Goal: Check status

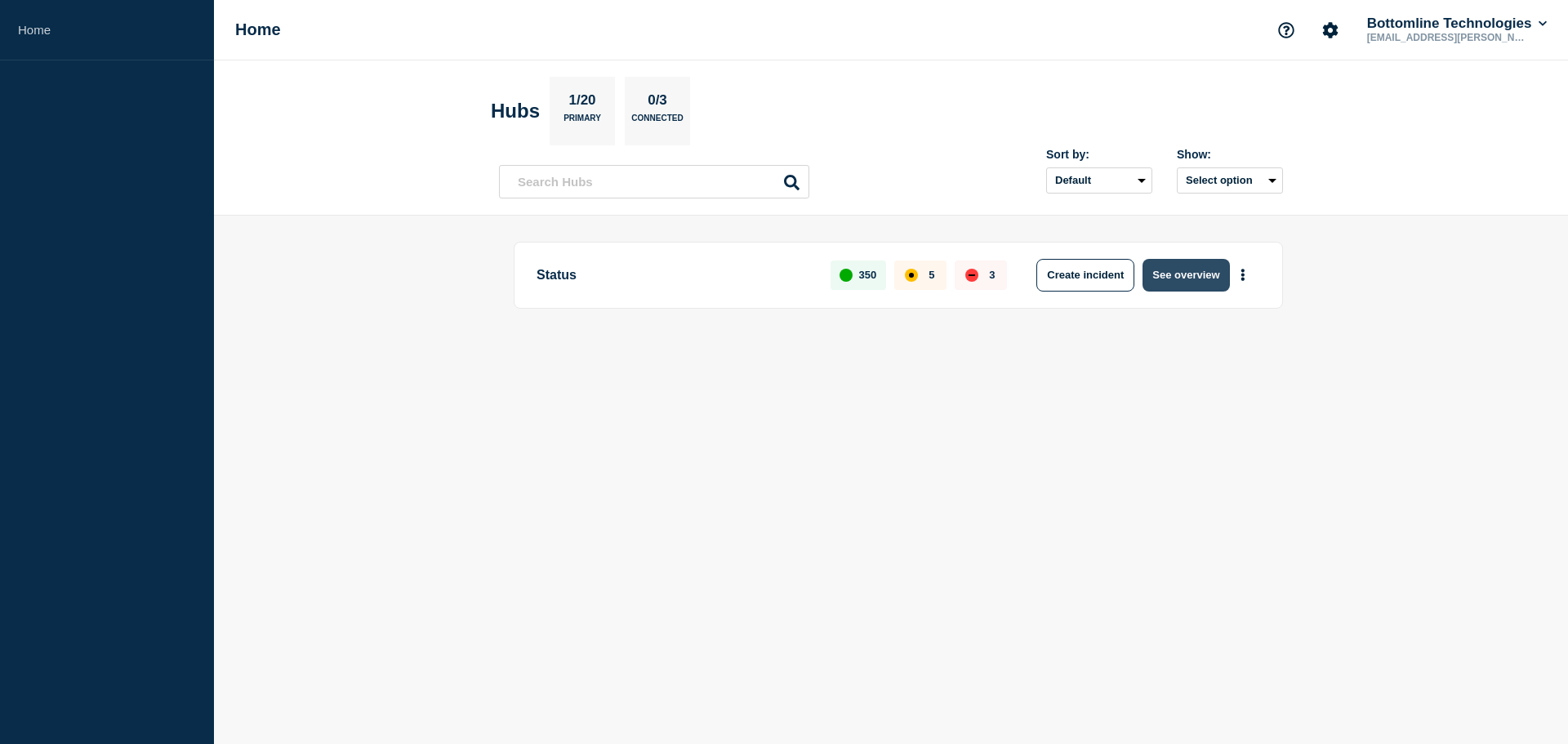
click at [1190, 279] on button "See overview" at bounding box center [1185, 275] width 86 height 32
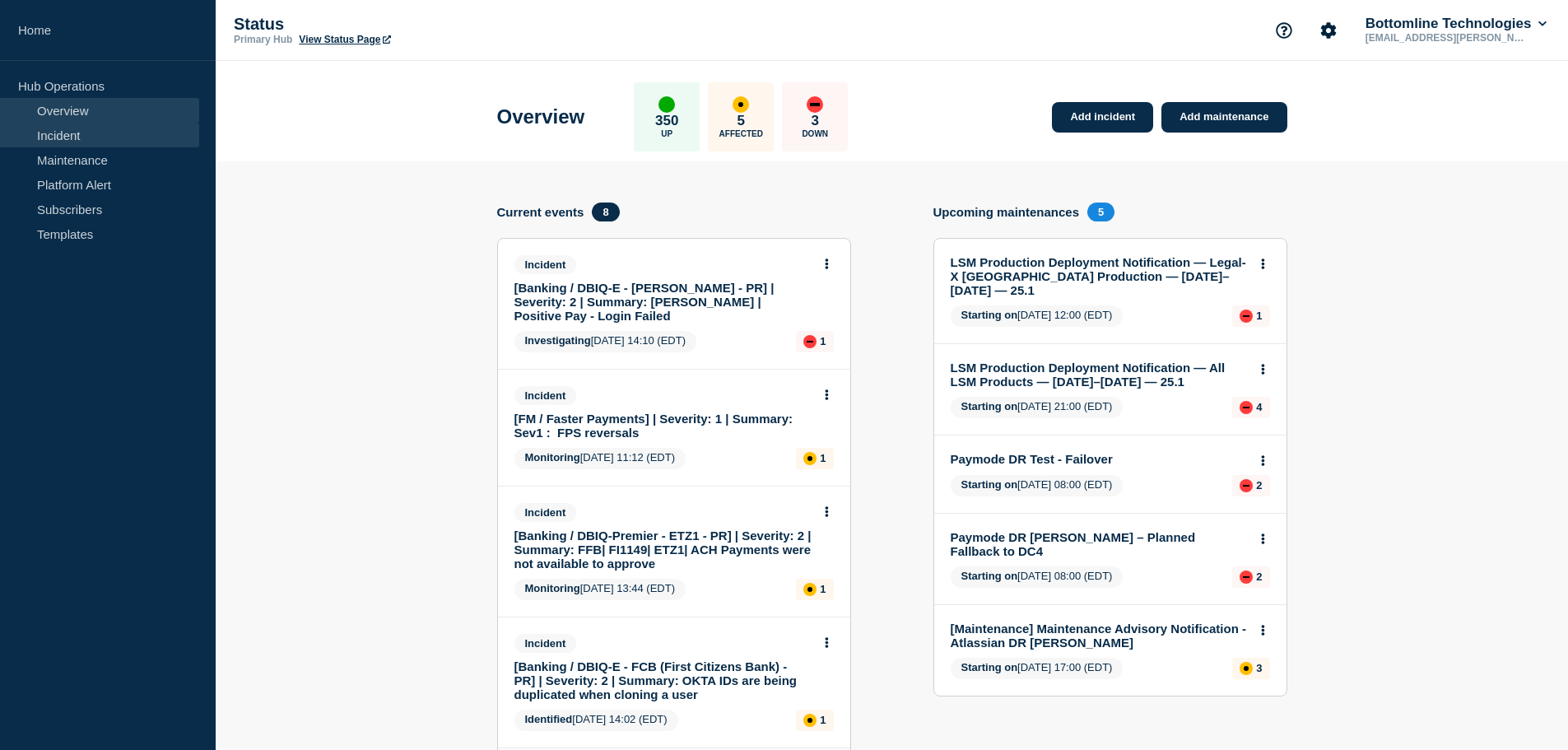
click at [78, 139] on link "Incident" at bounding box center [99, 134] width 199 height 25
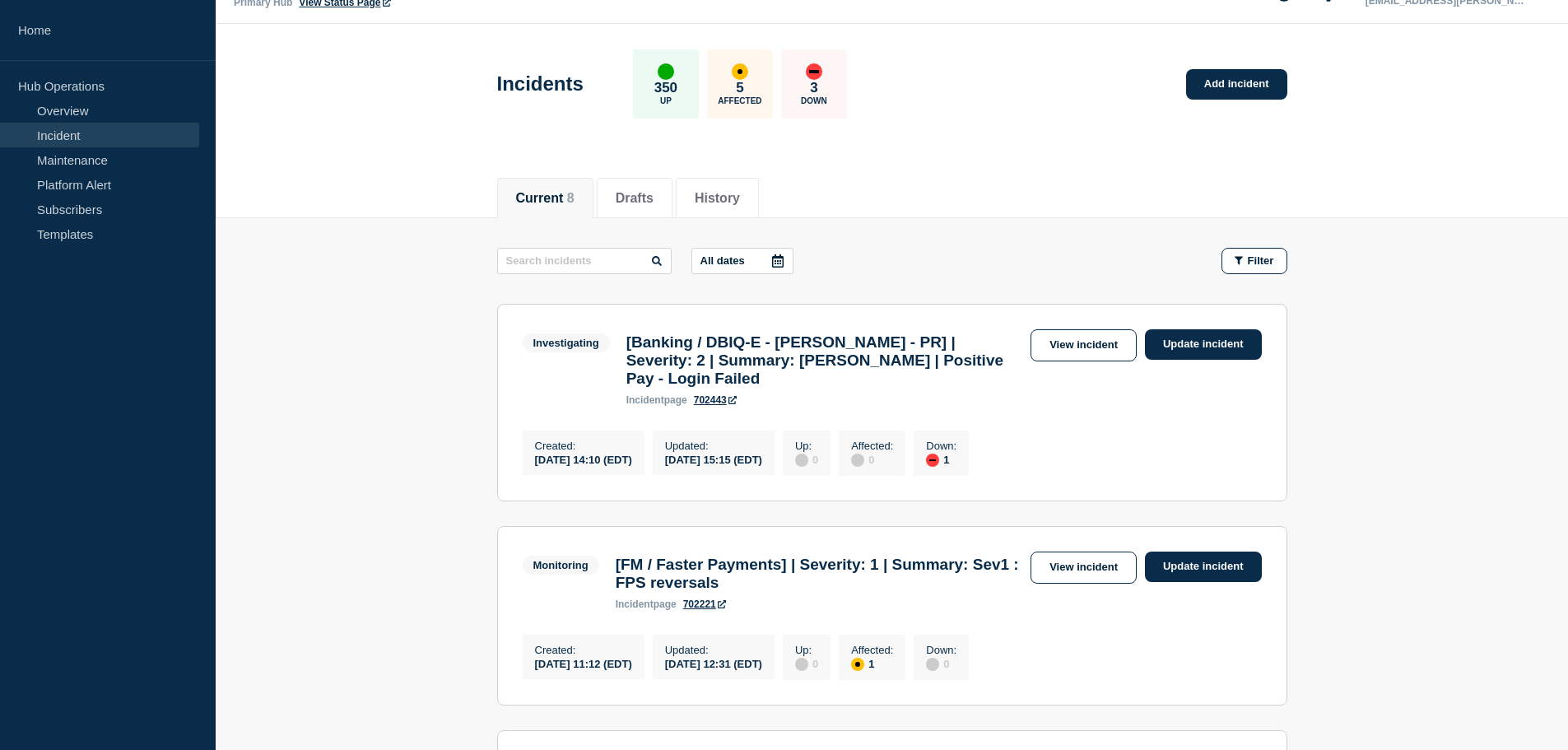
scroll to position [83, 0]
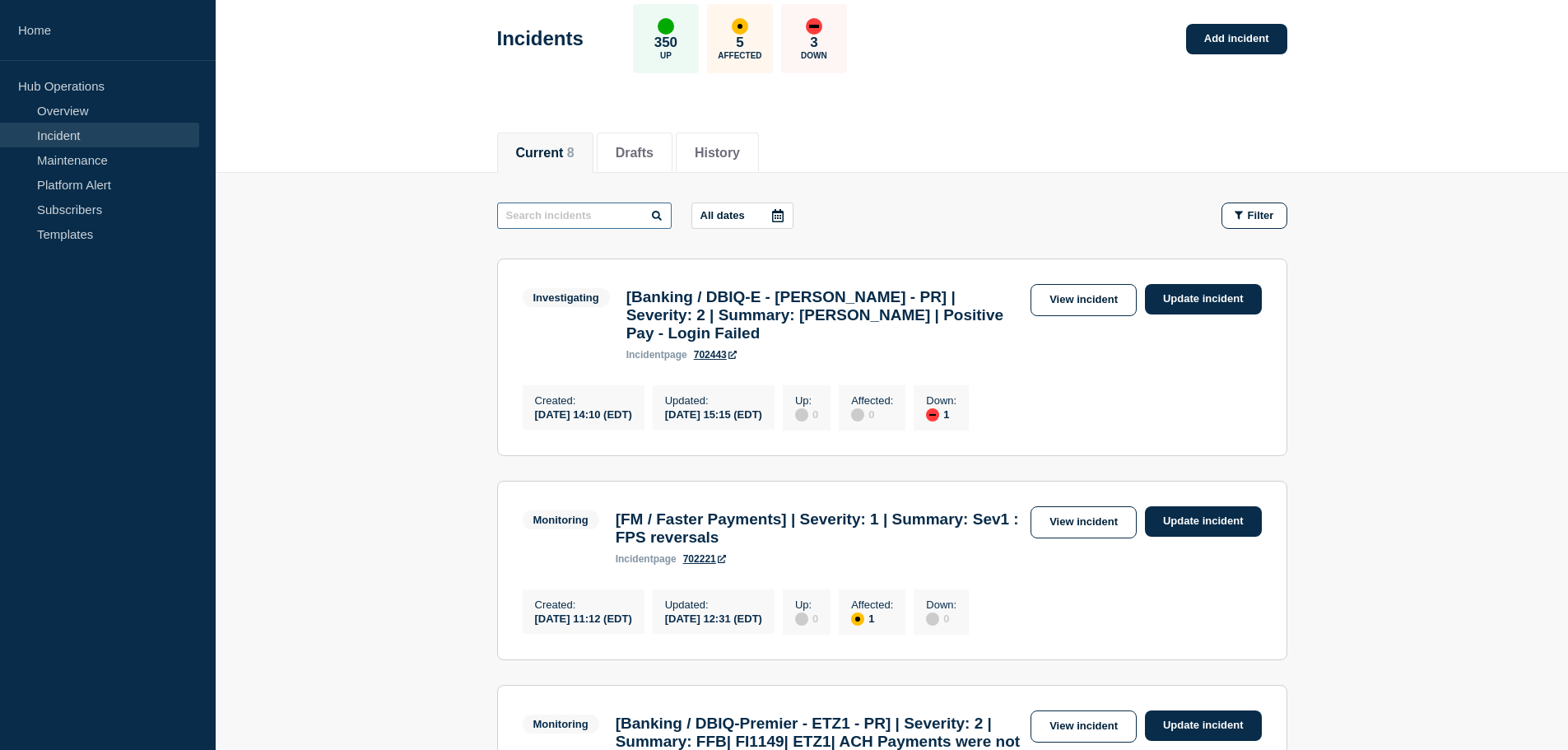
click at [567, 221] on input "text" at bounding box center [584, 215] width 175 height 27
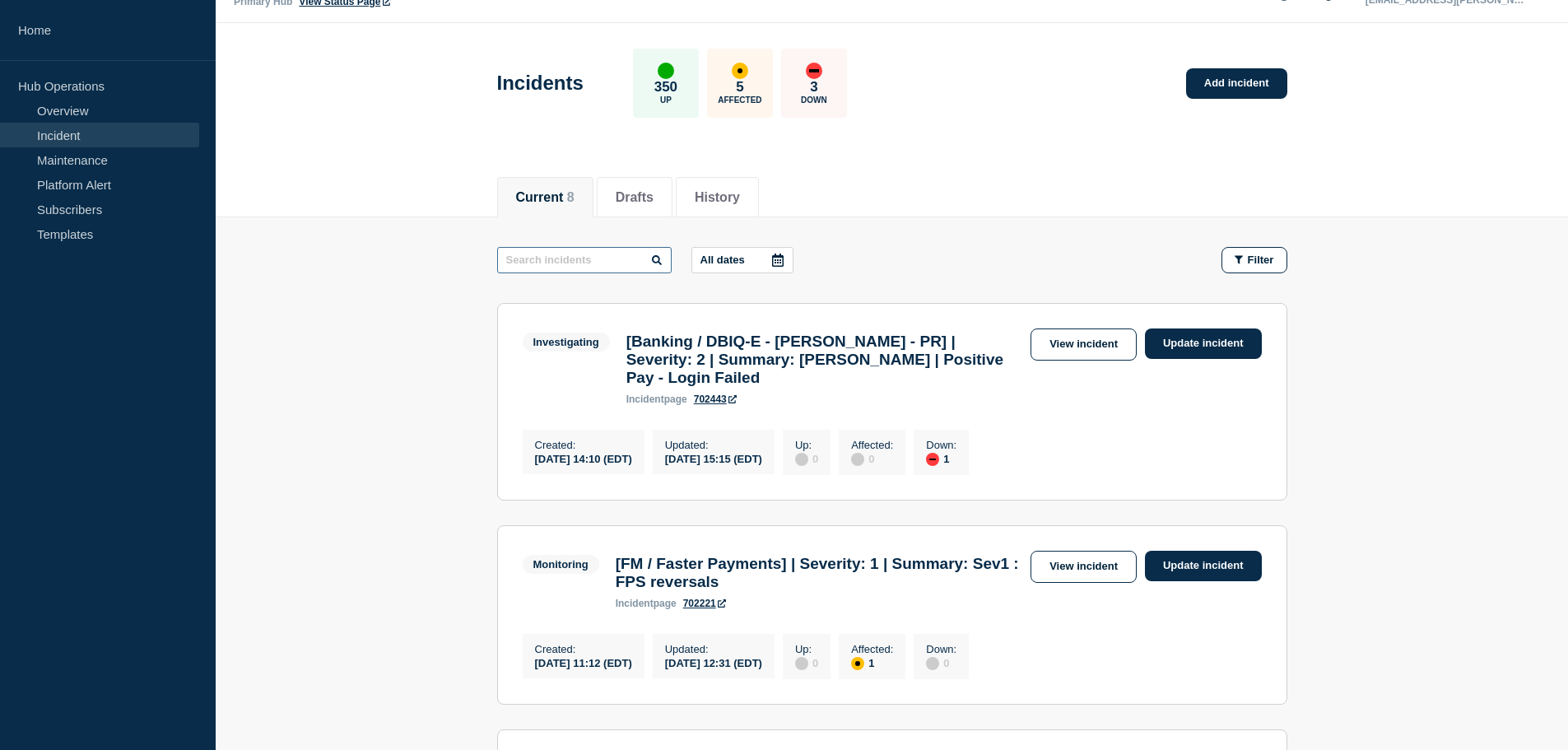
scroll to position [0, 0]
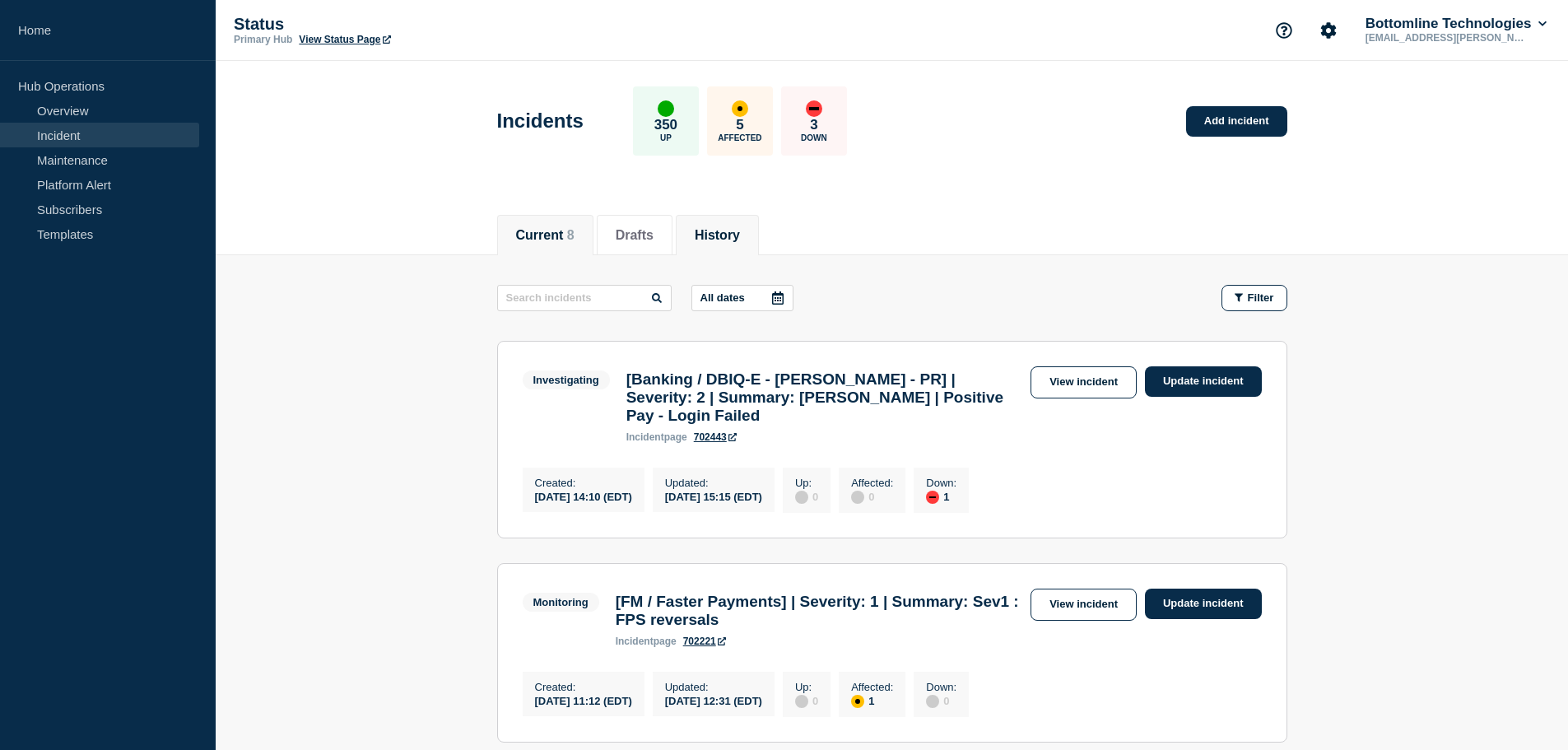
click at [741, 238] on button "History" at bounding box center [717, 235] width 46 height 15
